Goal: Information Seeking & Learning: Learn about a topic

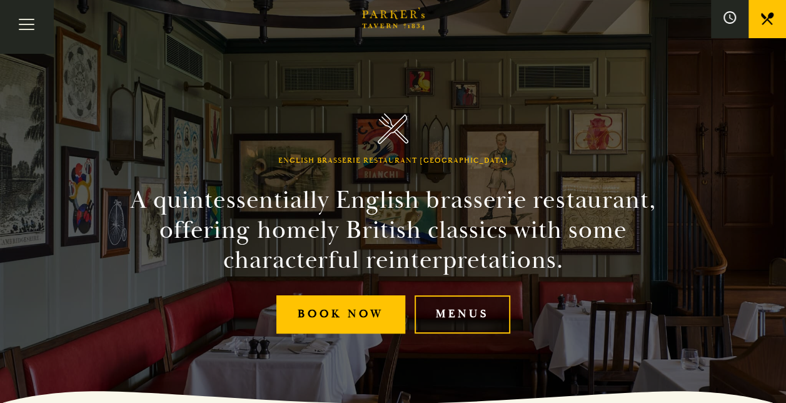
click at [470, 316] on link "Menus" at bounding box center [463, 314] width 96 height 38
click at [593, 146] on div "English Brasserie Restaurant Cambridge A quintessentially English brasserie res…" at bounding box center [393, 201] width 750 height 403
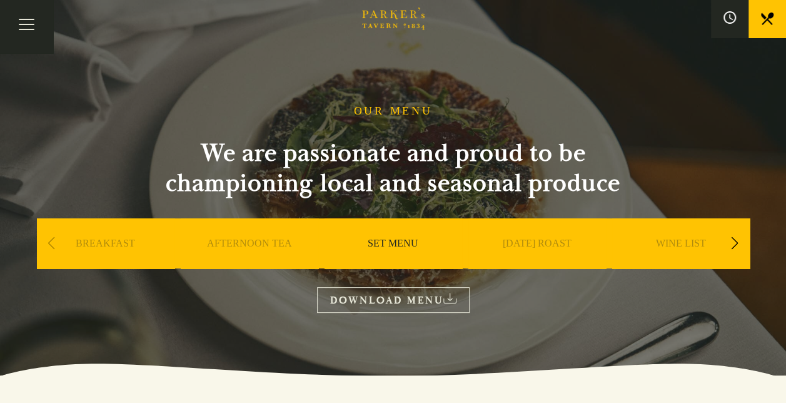
click at [735, 243] on div "Next slide" at bounding box center [735, 244] width 17 height 28
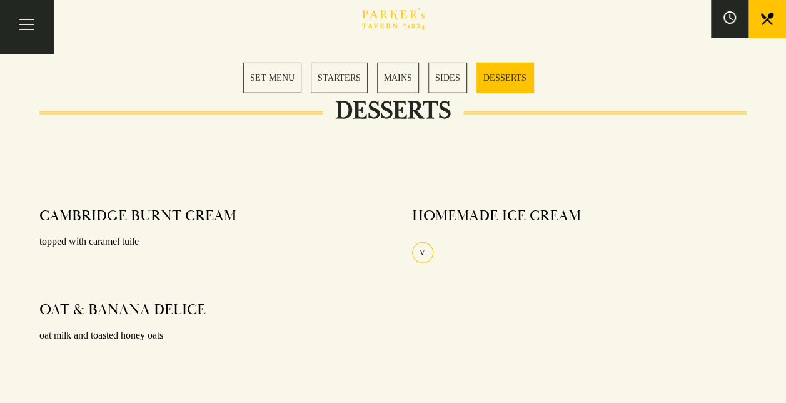
scroll to position [1626, 0]
